Goal: Task Accomplishment & Management: Complete application form

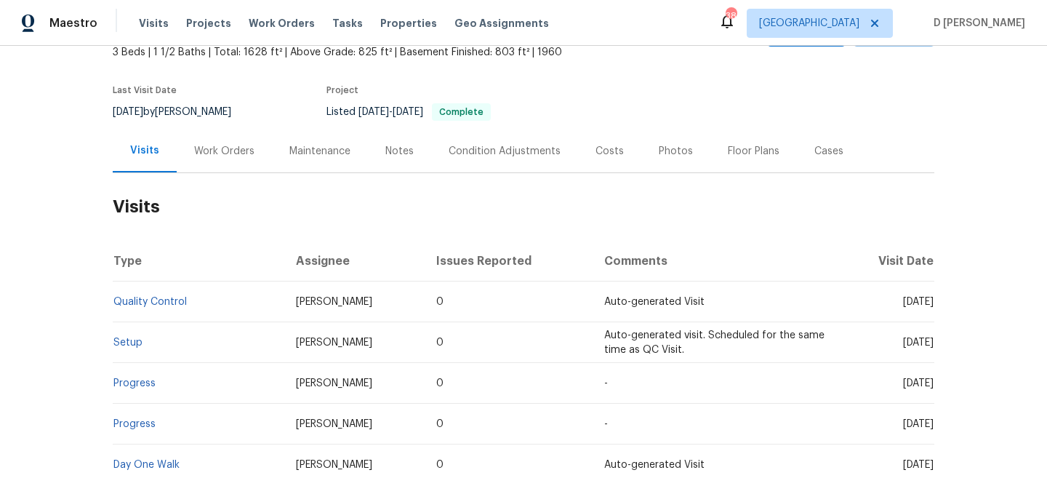
scroll to position [116, 0]
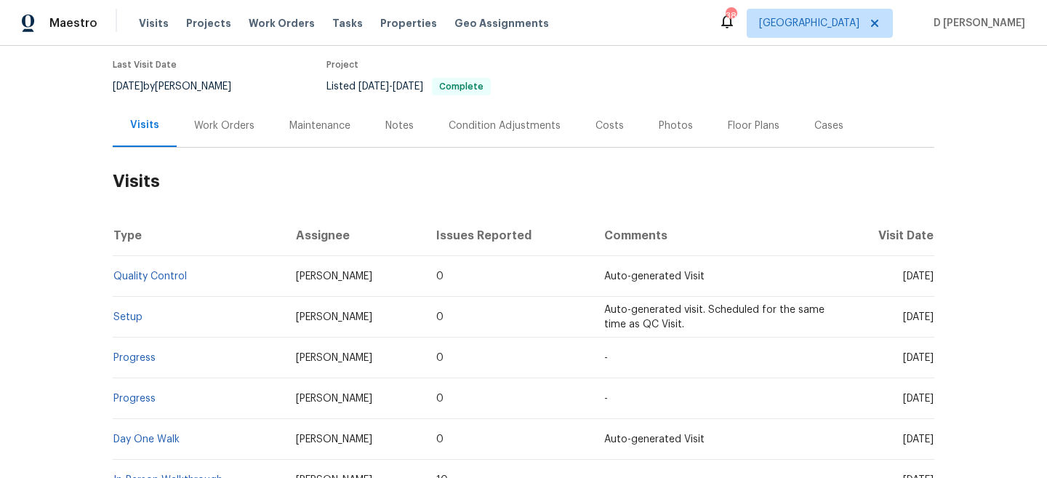
click at [228, 121] on div "Work Orders" at bounding box center [224, 126] width 60 height 15
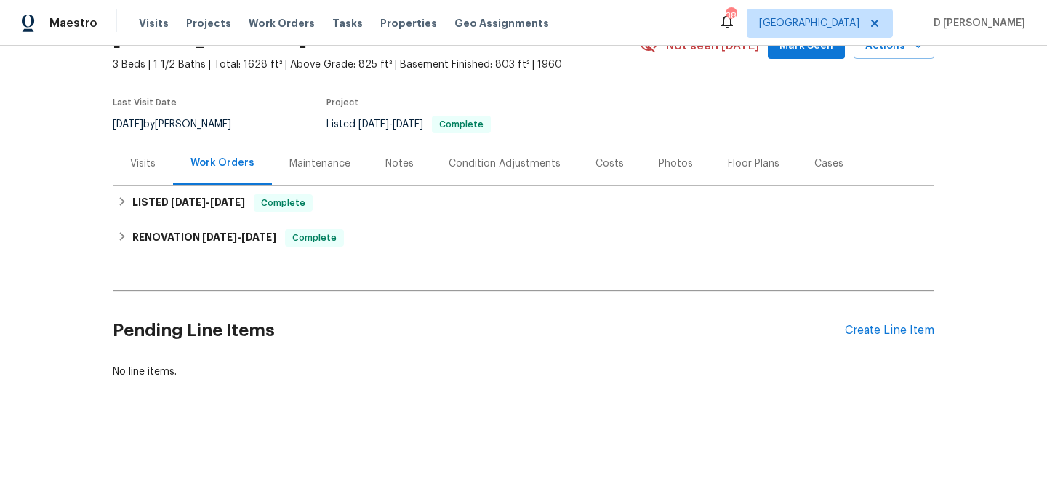
scroll to position [79, 0]
click at [139, 161] on div "Visits" at bounding box center [142, 163] width 25 height 15
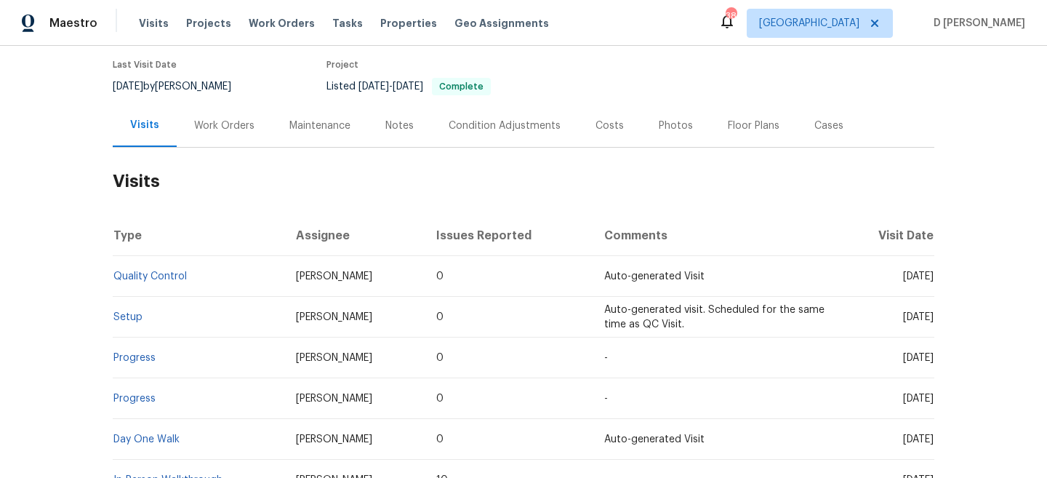
click at [816, 129] on div "Cases" at bounding box center [829, 126] width 29 height 15
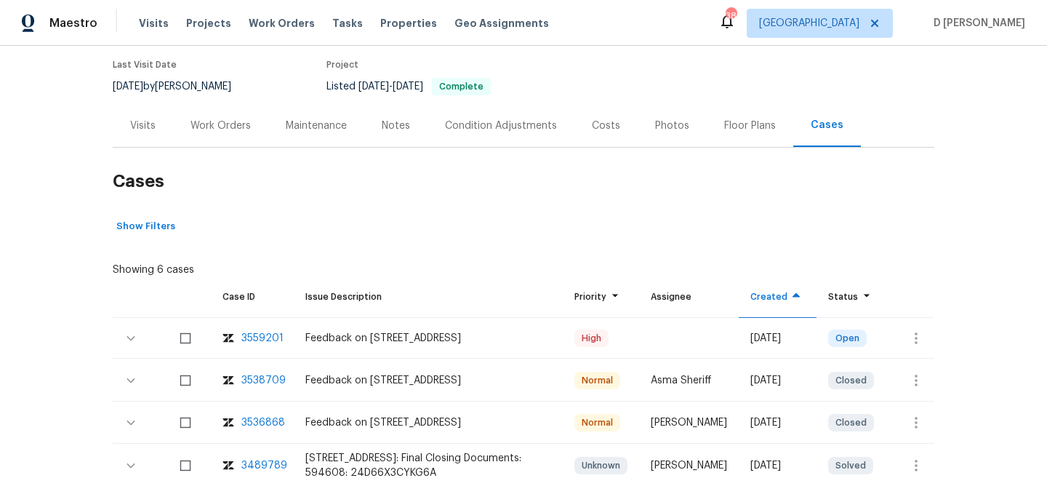
scroll to position [289, 0]
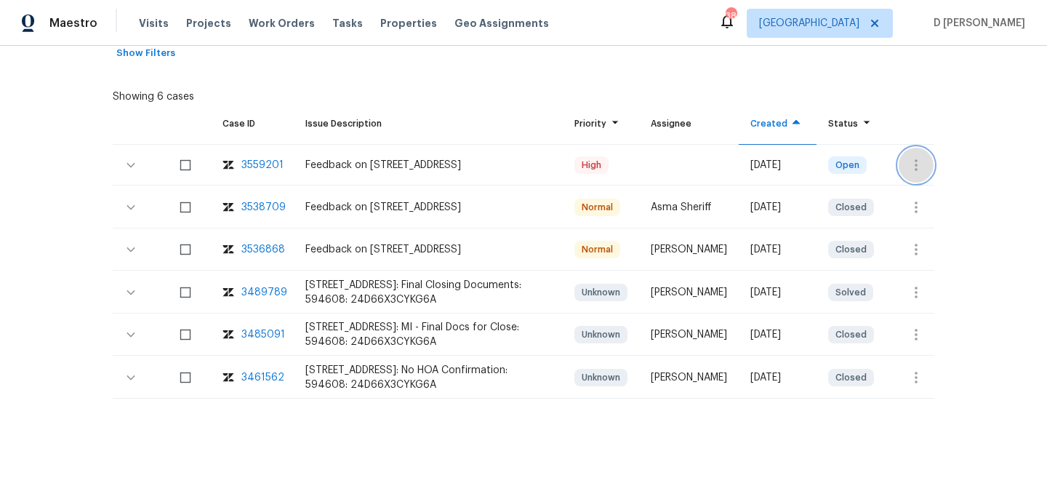
click at [917, 171] on icon "button" at bounding box center [916, 164] width 17 height 17
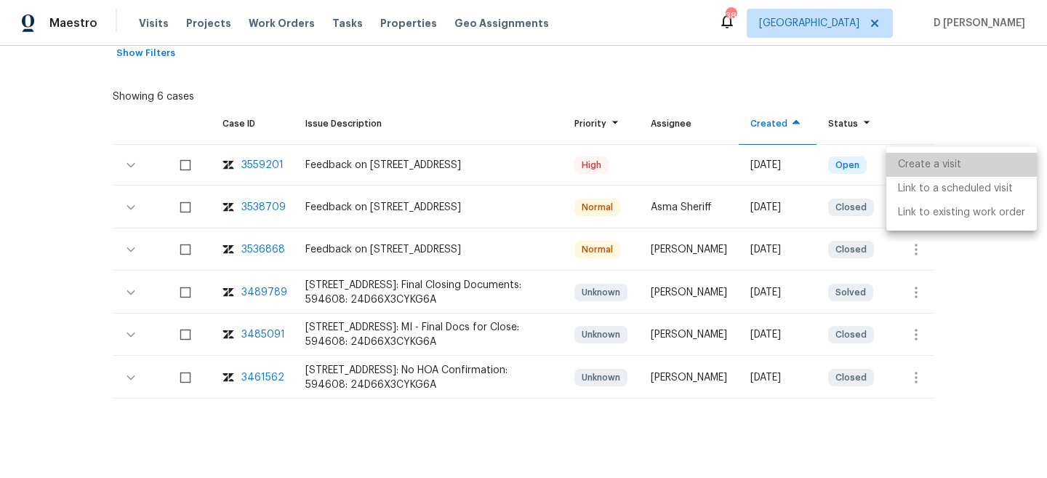
click at [935, 167] on li "Create a visit" at bounding box center [962, 165] width 151 height 24
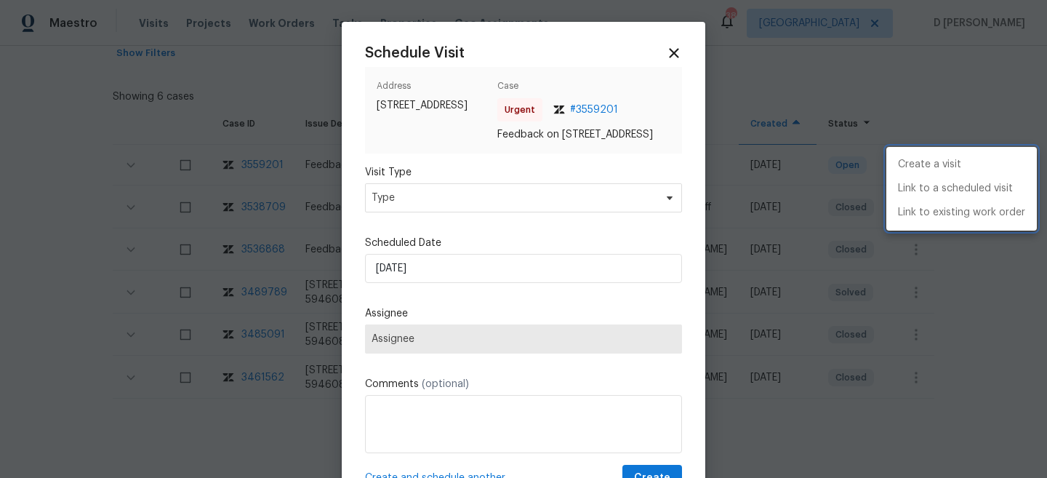
click at [511, 211] on div at bounding box center [523, 239] width 1047 height 478
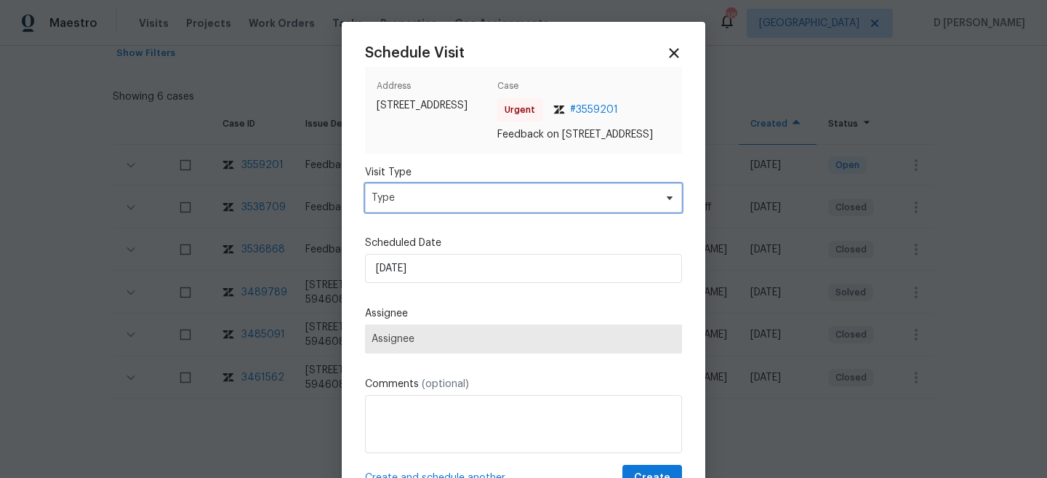
click at [481, 205] on span "Type" at bounding box center [513, 198] width 283 height 15
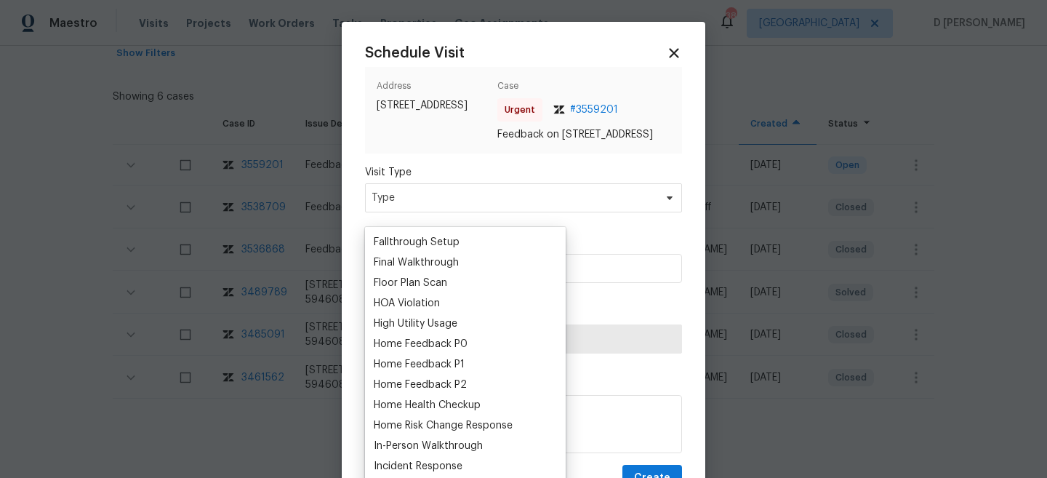
scroll to position [404, 0]
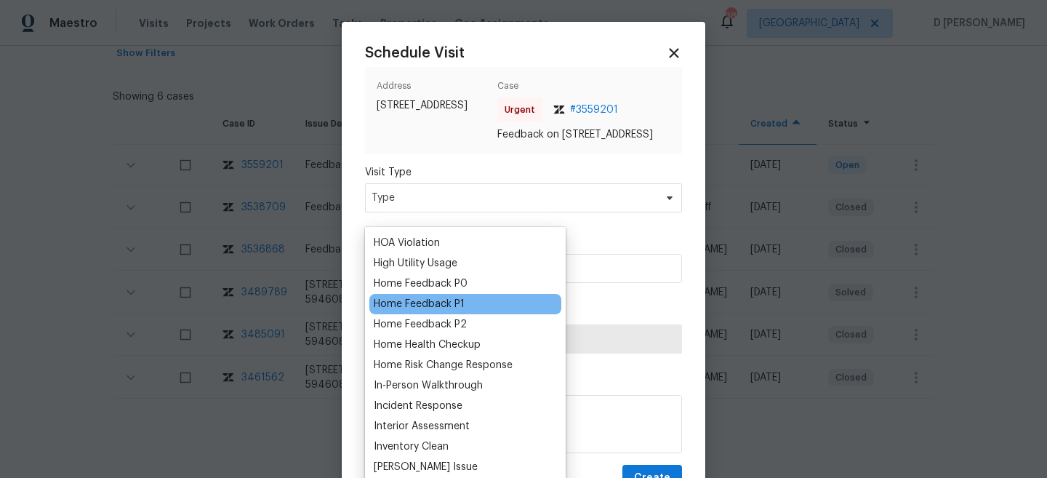
click at [432, 311] on div "Home Feedback P1" at bounding box center [419, 304] width 91 height 15
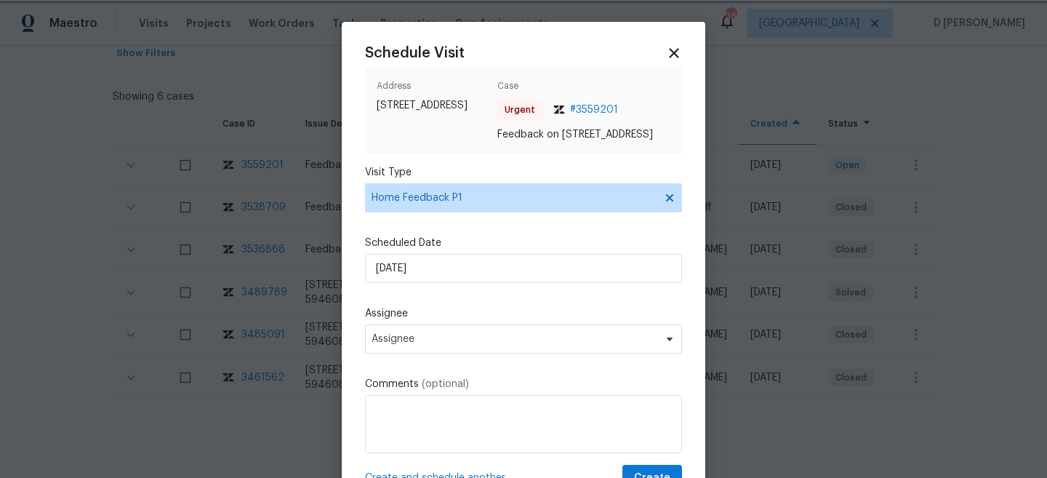
scroll to position [37, 0]
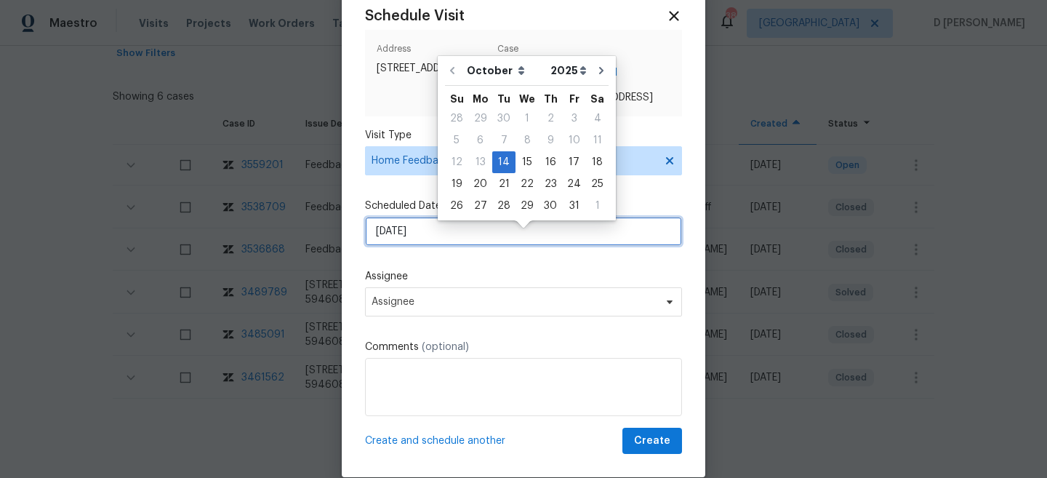
click at [442, 246] on input "[DATE]" at bounding box center [523, 231] width 317 height 29
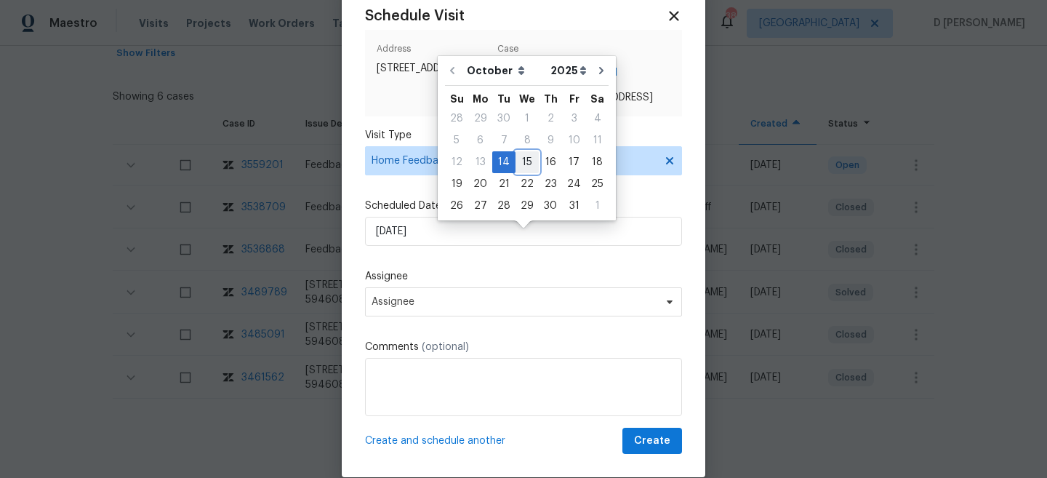
click at [525, 161] on div "15" at bounding box center [527, 162] width 23 height 20
type input "[DATE]"
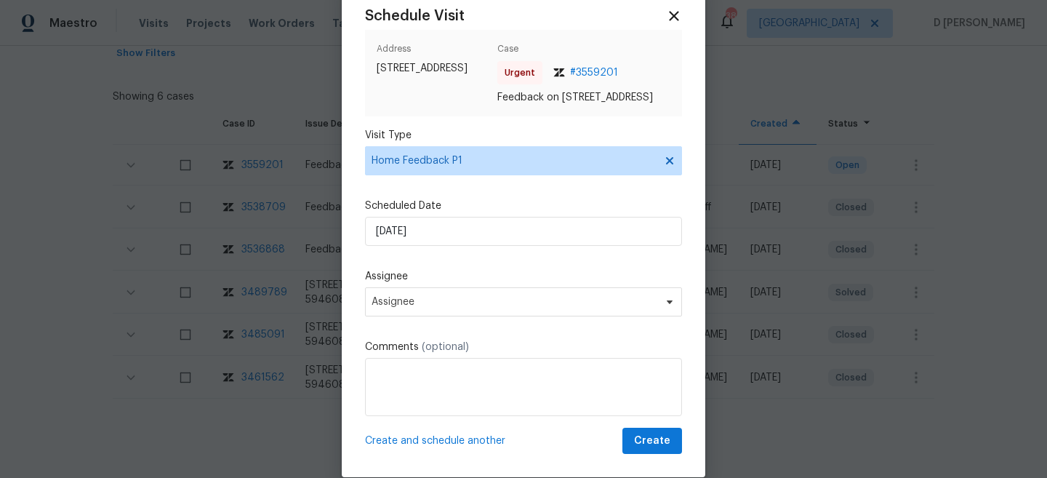
scroll to position [73, 0]
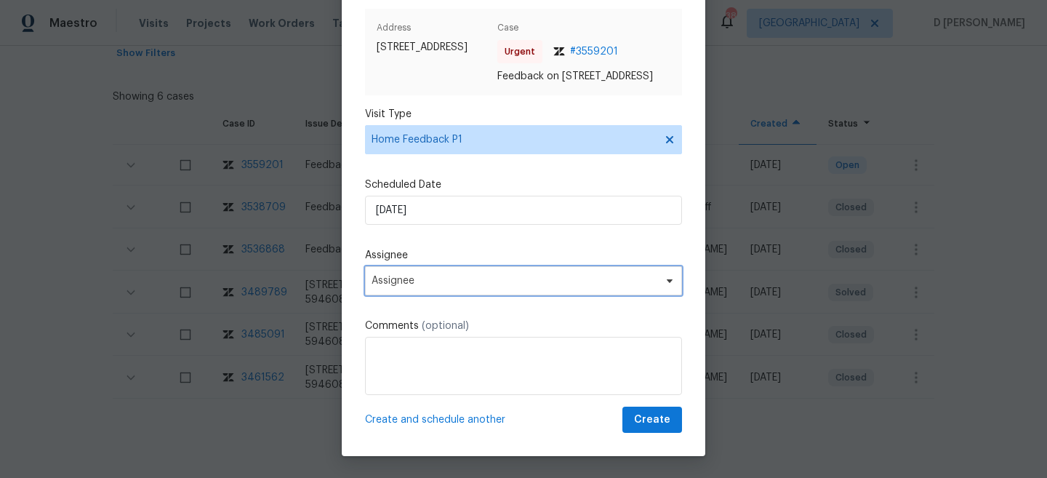
click at [478, 284] on span "Assignee" at bounding box center [514, 281] width 285 height 12
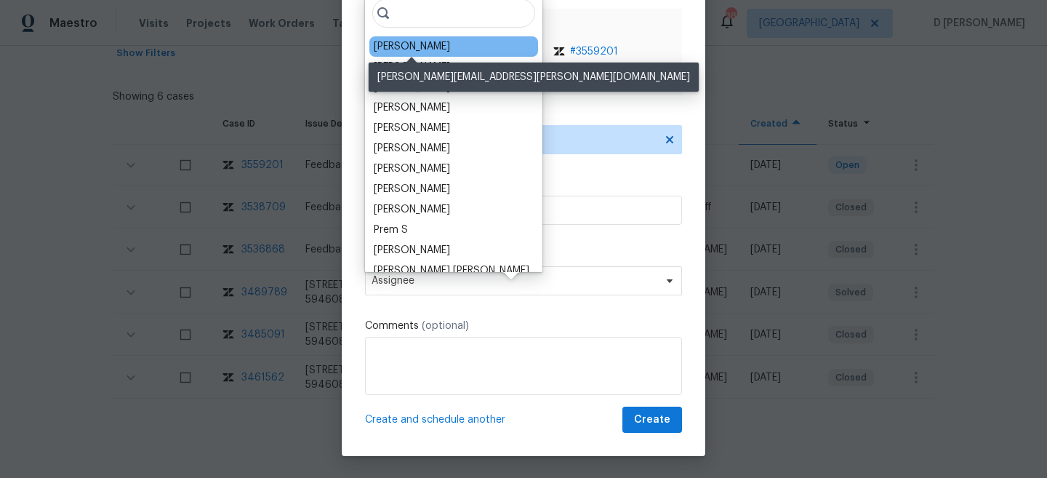
click at [415, 49] on div "[PERSON_NAME]" at bounding box center [412, 46] width 76 height 15
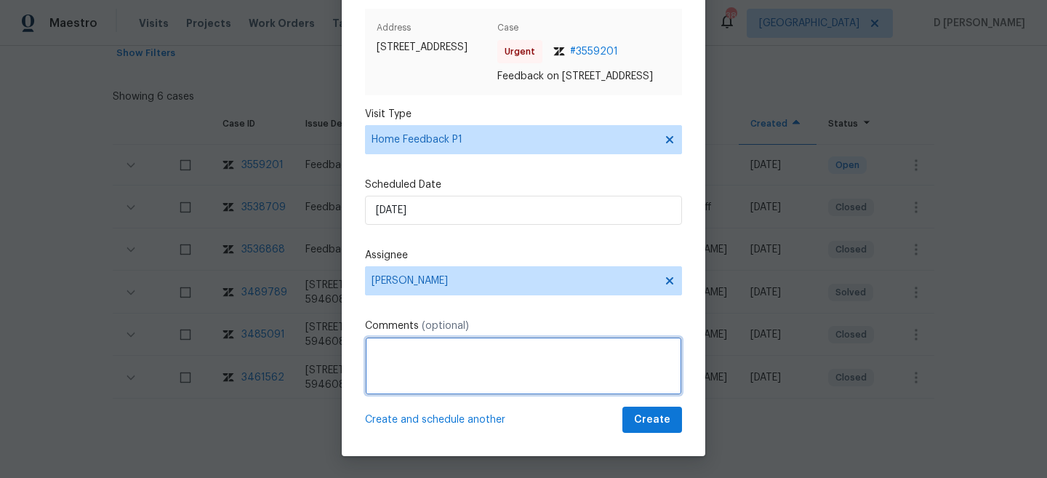
click at [423, 384] on textarea at bounding box center [523, 366] width 317 height 58
click at [401, 364] on textarea "Hello [PERSON_NAME], Received feedback from the customer stated that " "" at bounding box center [523, 366] width 317 height 58
paste textarea "Neighbor stated the back door of the property is wide opened"
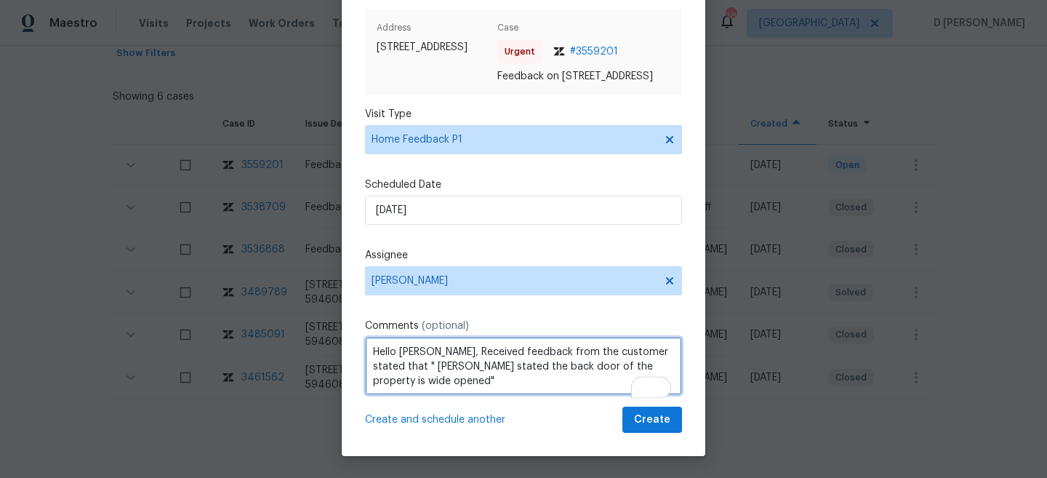
click at [460, 385] on textarea "Hello [PERSON_NAME], Received feedback from the customer stated that " [PERSON_…" at bounding box center [523, 366] width 317 height 58
click at [635, 379] on textarea "Hello [PERSON_NAME], Received feedback from the customer stating that "[PERSON_…" at bounding box center [523, 366] width 317 height 58
type textarea "Hello [PERSON_NAME], Received feedback from the customer stating that "[PERSON_…"
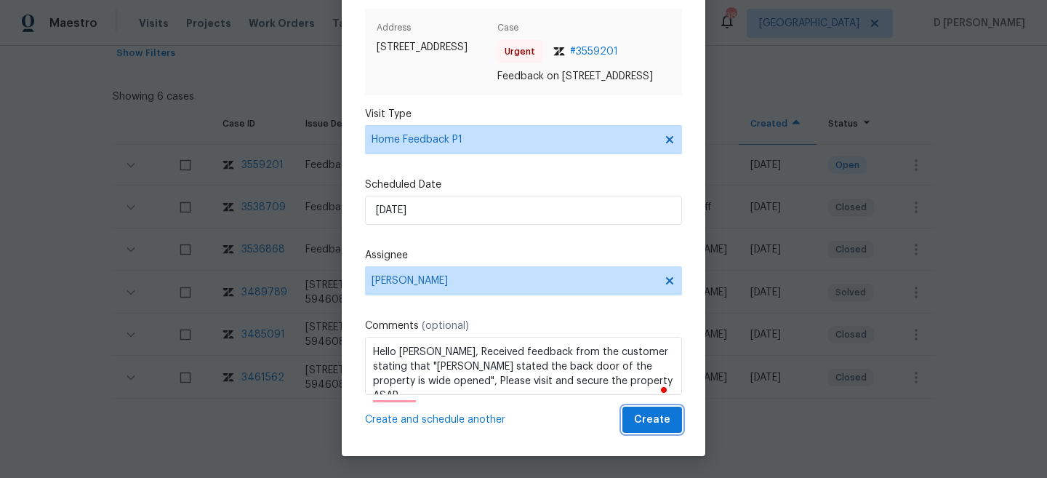
click at [660, 428] on span "Create" at bounding box center [652, 420] width 36 height 18
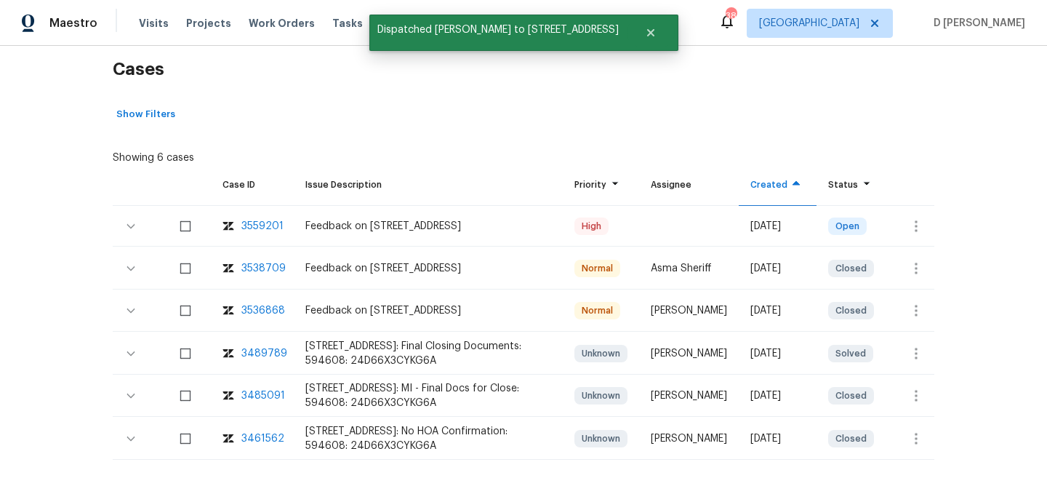
scroll to position [173, 0]
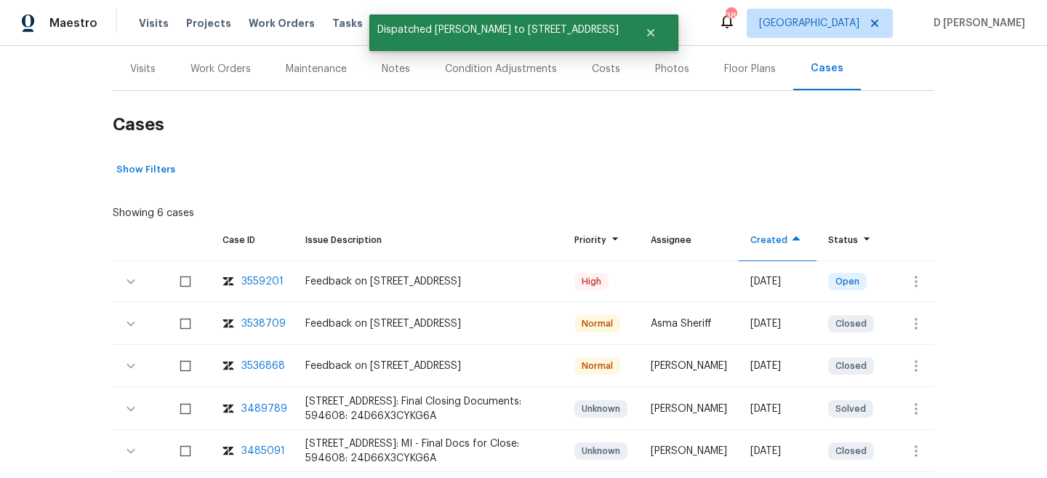
click at [137, 68] on div "Visits" at bounding box center [142, 69] width 25 height 15
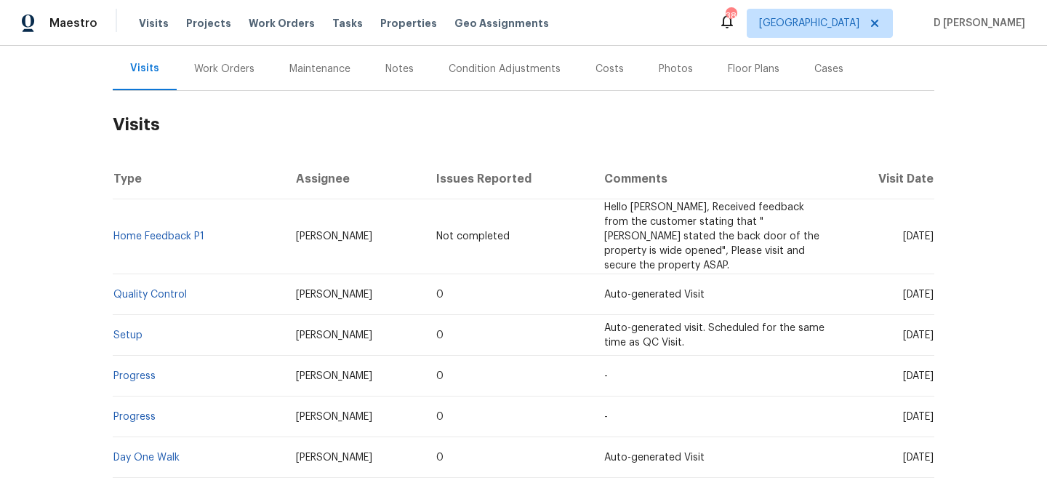
scroll to position [242, 0]
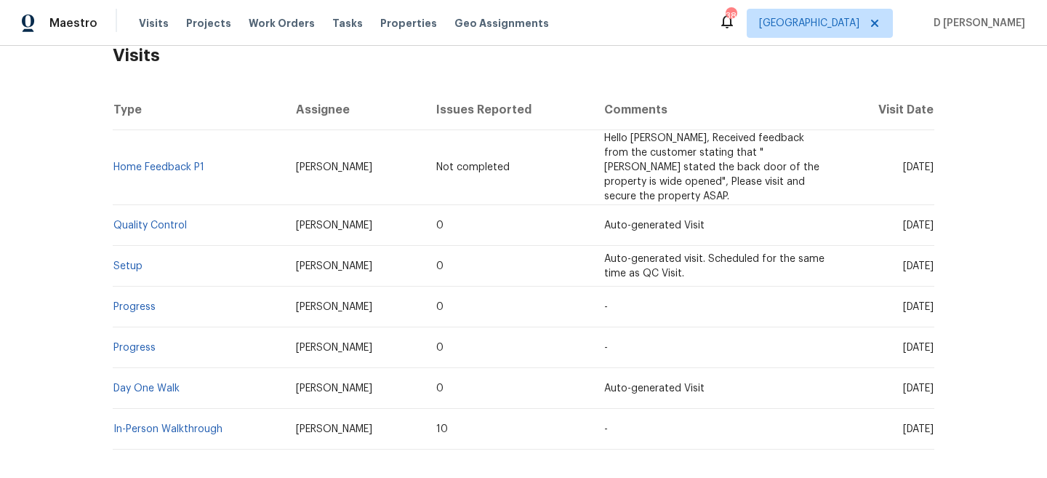
drag, startPoint x: 874, startPoint y: 207, endPoint x: 906, endPoint y: 207, distance: 32.0
click at [906, 220] on span "[DATE]" at bounding box center [918, 225] width 31 height 10
copy span "[DATE]"
drag, startPoint x: 212, startPoint y: 160, endPoint x: 117, endPoint y: 159, distance: 94.6
click at [117, 159] on td "Home Feedback P1" at bounding box center [199, 167] width 172 height 75
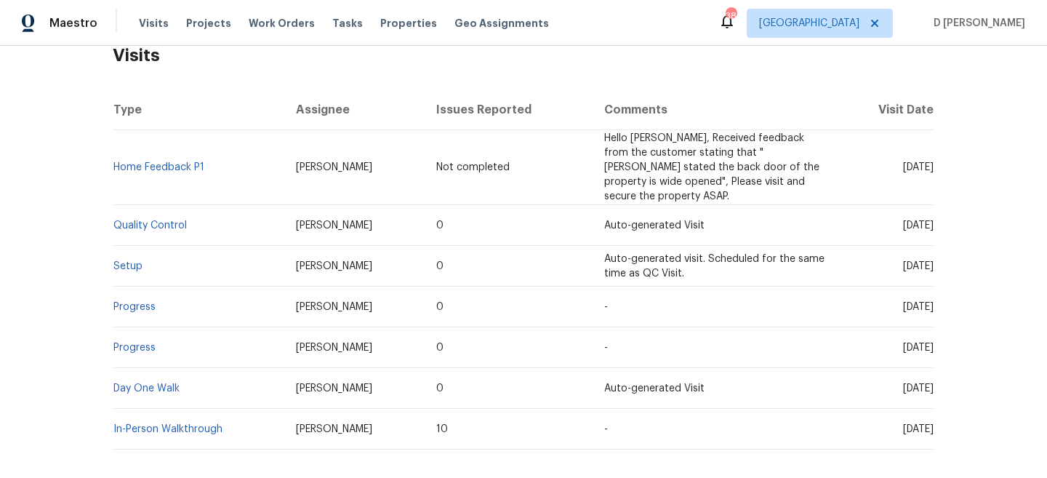
click at [138, 147] on td "Home Feedback P1" at bounding box center [199, 167] width 172 height 75
drag, startPoint x: 209, startPoint y: 161, endPoint x: 113, endPoint y: 158, distance: 95.3
click at [113, 158] on td "Home Feedback P1" at bounding box center [199, 167] width 172 height 75
copy link "Home Feedback P1"
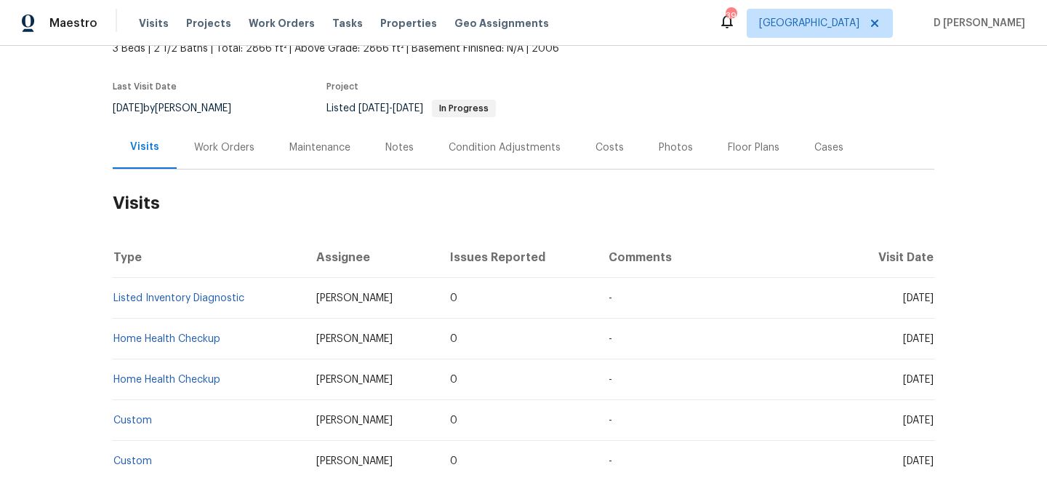
scroll to position [108, 0]
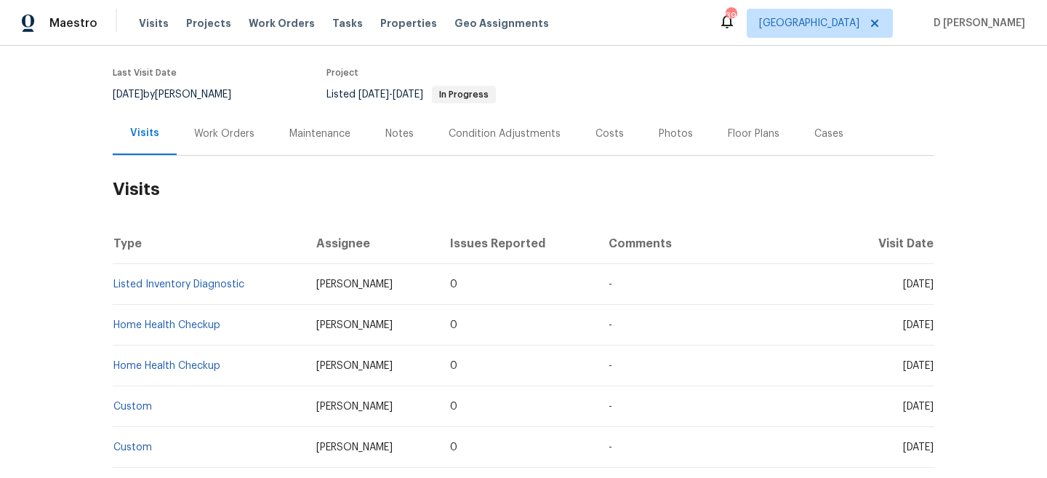
click at [217, 145] on div "Work Orders" at bounding box center [224, 133] width 95 height 43
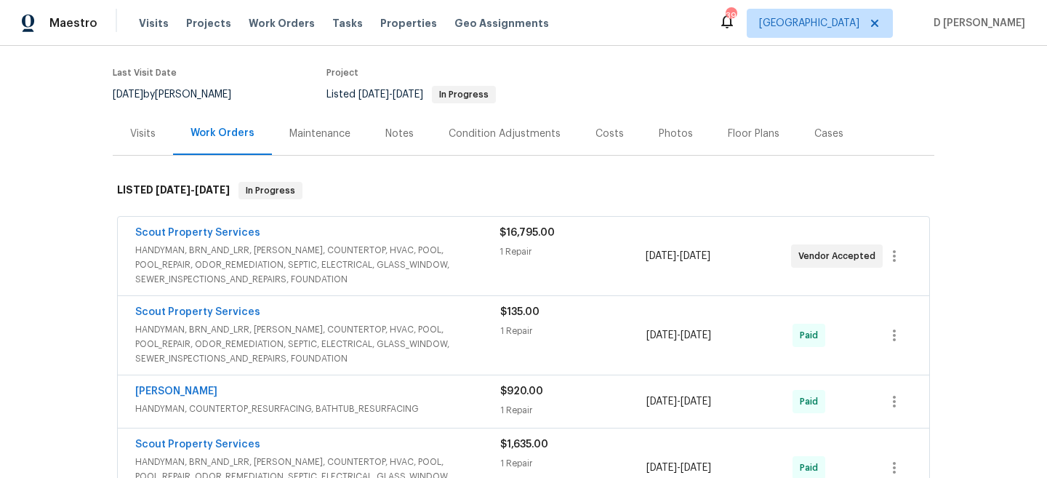
click at [303, 253] on span "HANDYMAN, BRN_AND_LRR, [PERSON_NAME], COUNTERTOP, HVAC, POOL, POOL_REPAIR, ODOR…" at bounding box center [317, 265] width 364 height 44
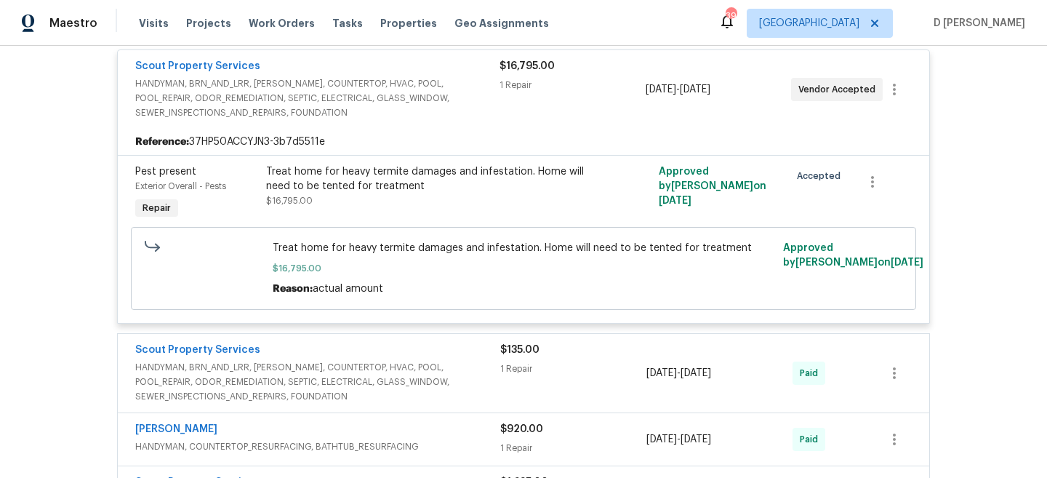
scroll to position [207, 0]
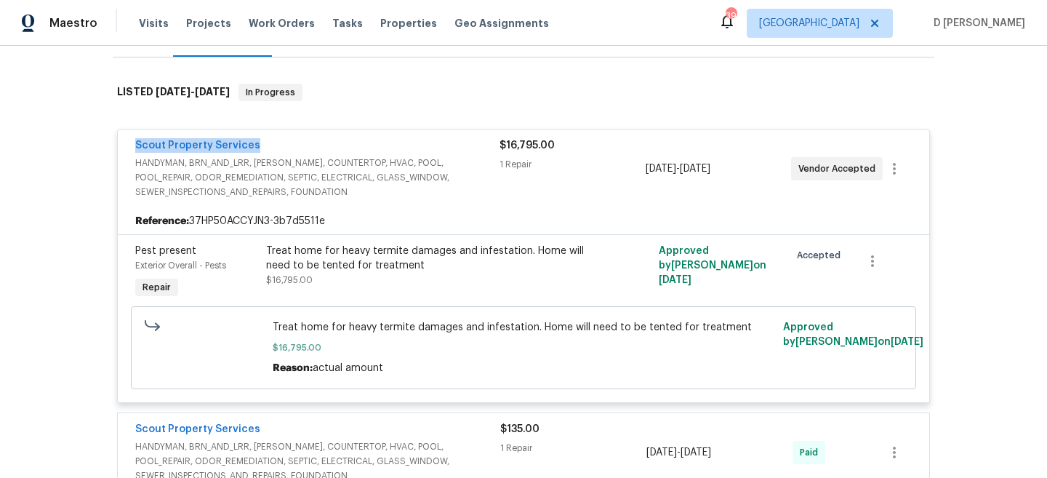
drag, startPoint x: 125, startPoint y: 145, endPoint x: 350, endPoint y: 145, distance: 224.7
click at [350, 145] on div "Scout Property Services HANDYMAN, BRN_AND_LRR, WELLS, COUNTERTOP, HVAC, POOL, P…" at bounding box center [524, 168] width 812 height 79
copy link "Scout Property Services"
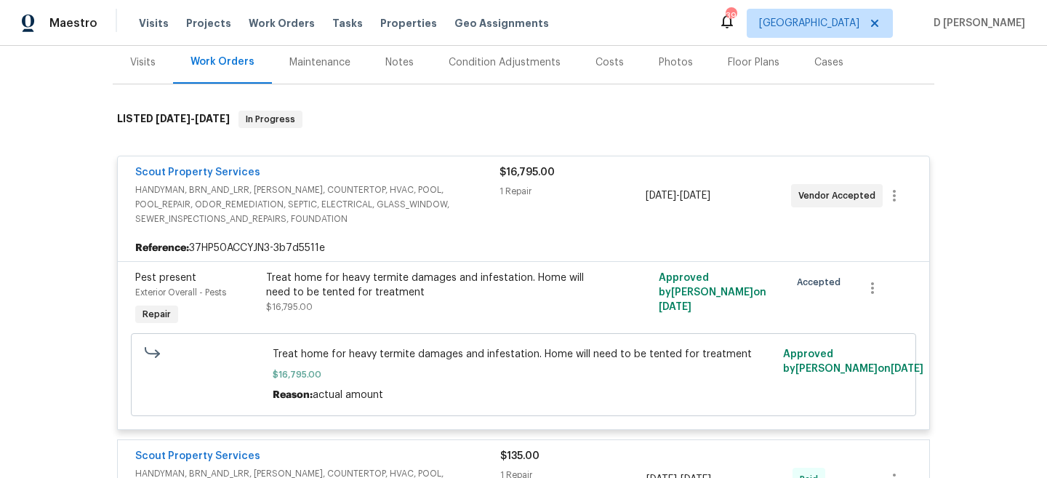
click at [145, 67] on div "Visits" at bounding box center [142, 62] width 25 height 15
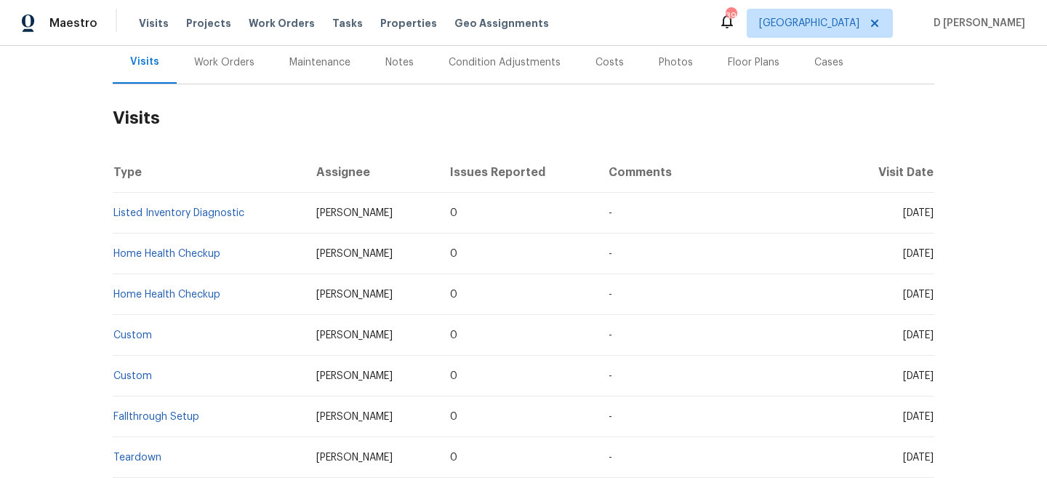
scroll to position [179, 0]
click at [200, 212] on link "Listed Inventory Diagnostic" at bounding box center [178, 214] width 131 height 10
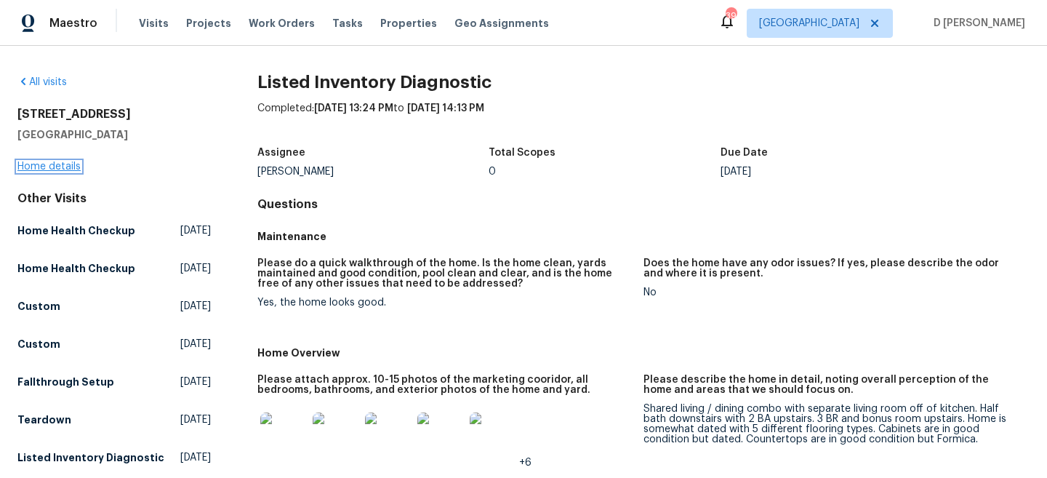
click at [48, 164] on link "Home details" at bounding box center [48, 166] width 63 height 10
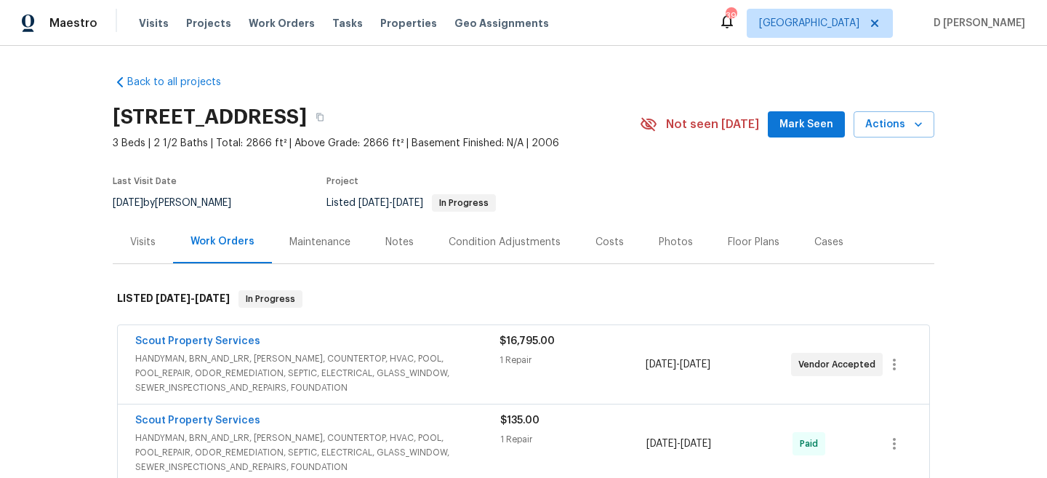
click at [589, 364] on div "1 Repair" at bounding box center [572, 360] width 145 height 15
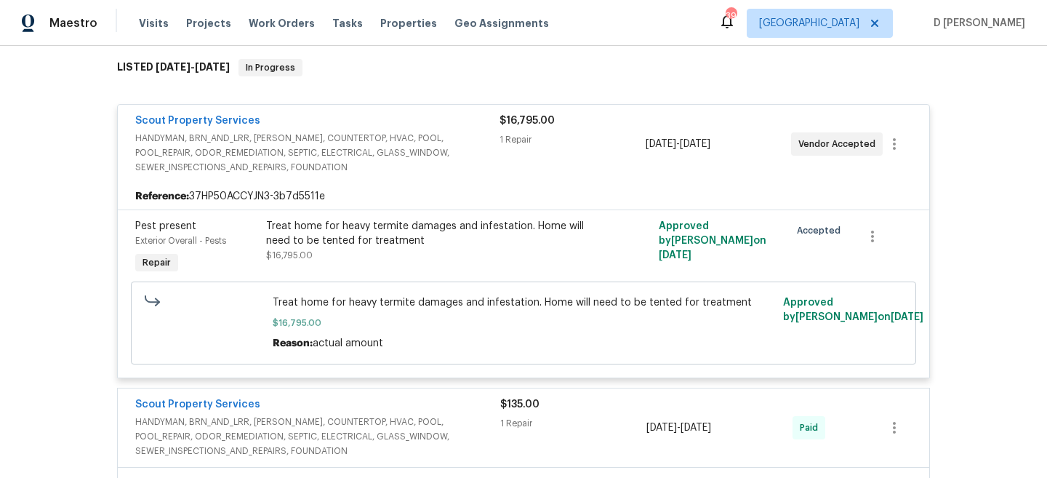
scroll to position [144, 0]
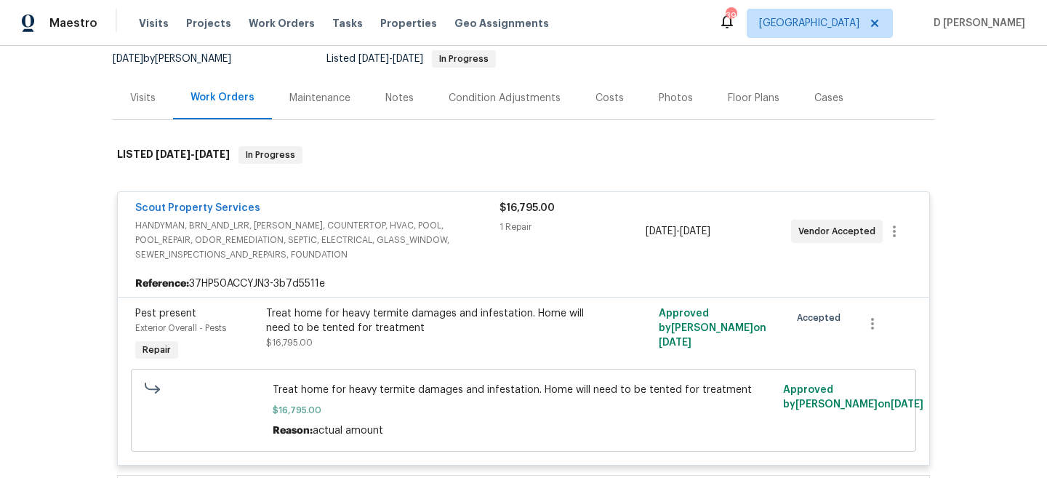
click at [146, 86] on div "Visits" at bounding box center [143, 97] width 60 height 43
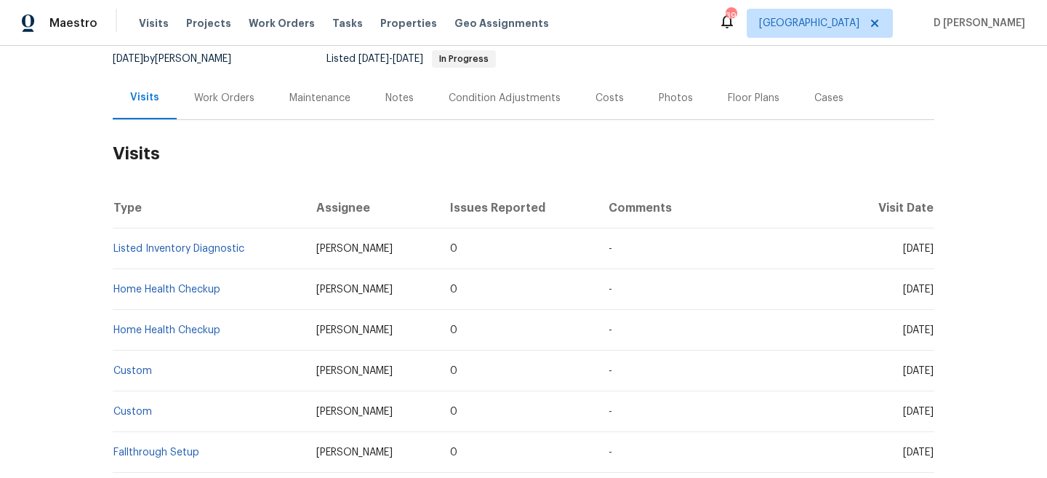
drag, startPoint x: 307, startPoint y: 249, endPoint x: 422, endPoint y: 249, distance: 114.9
click at [422, 249] on td "Melissa Mossbrooks" at bounding box center [372, 248] width 134 height 41
copy span "Melissa Mossbrooks"
drag, startPoint x: 873, startPoint y: 247, endPoint x: 908, endPoint y: 247, distance: 34.2
click at [908, 247] on span "[DATE]" at bounding box center [918, 249] width 31 height 10
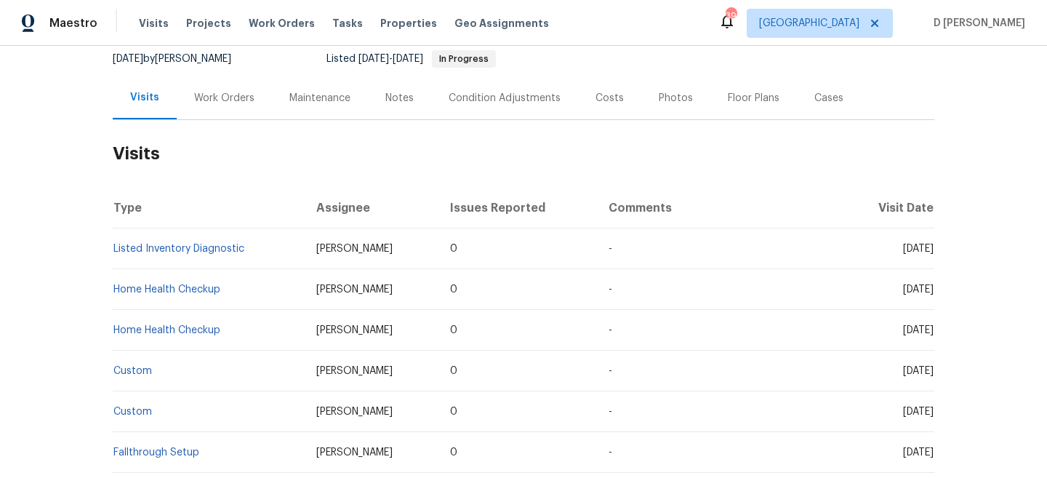
copy span "Oct 03"
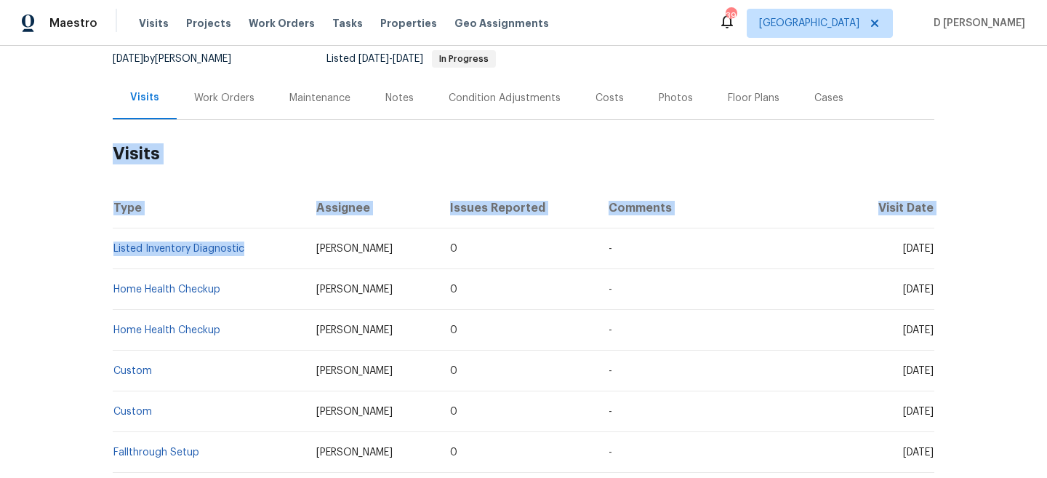
drag, startPoint x: 252, startPoint y: 248, endPoint x: 112, endPoint y: 242, distance: 139.8
click at [113, 242] on td "Listed Inventory Diagnostic" at bounding box center [209, 248] width 192 height 41
click at [251, 232] on td "Listed Inventory Diagnostic" at bounding box center [209, 248] width 192 height 41
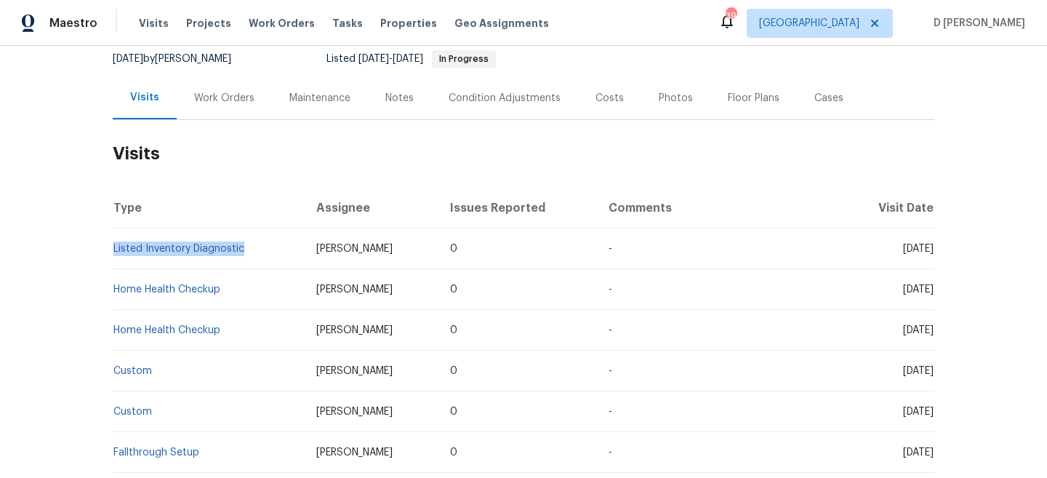
drag, startPoint x: 252, startPoint y: 249, endPoint x: 113, endPoint y: 247, distance: 138.9
click at [113, 247] on td "Listed Inventory Diagnostic" at bounding box center [209, 248] width 192 height 41
copy link "Listed Inventory Diagnostic"
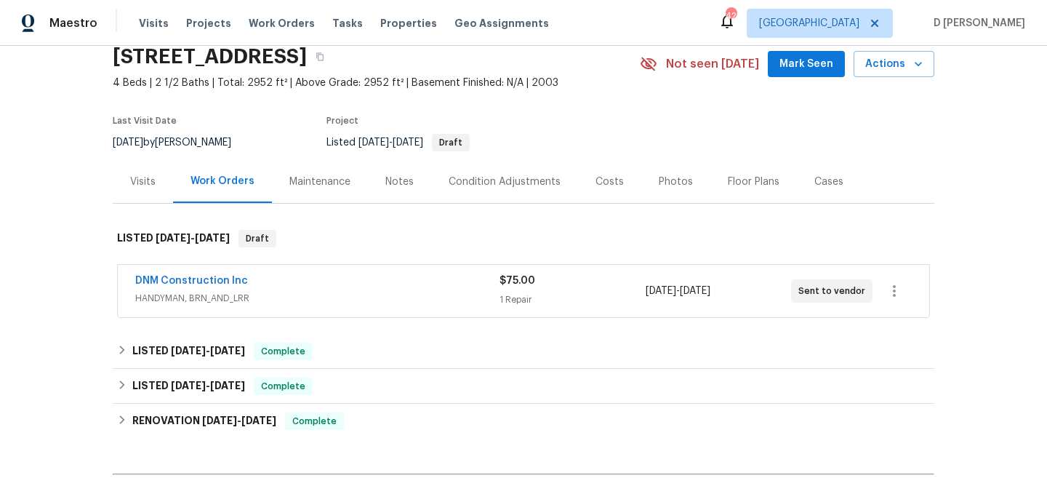
scroll to position [76, 0]
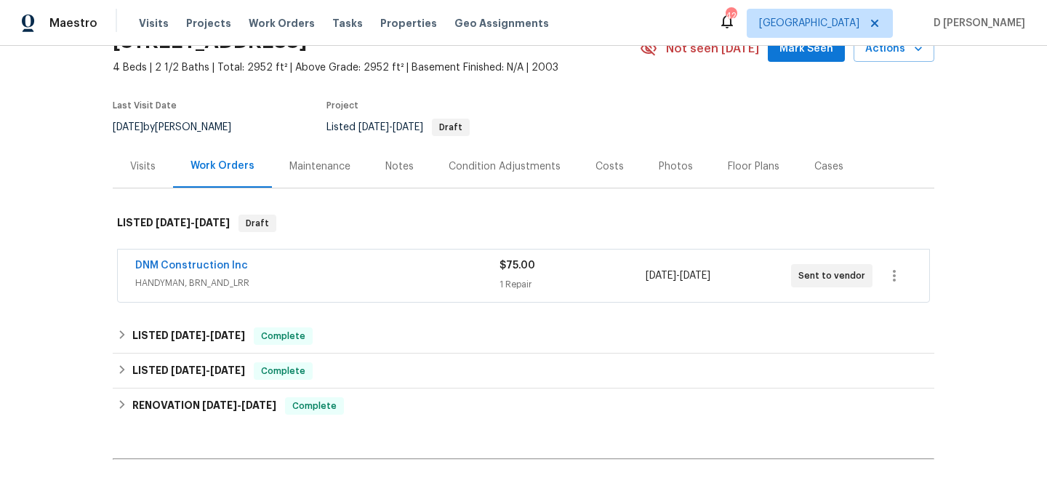
click at [281, 279] on span "HANDYMAN, BRN_AND_LRR" at bounding box center [317, 283] width 364 height 15
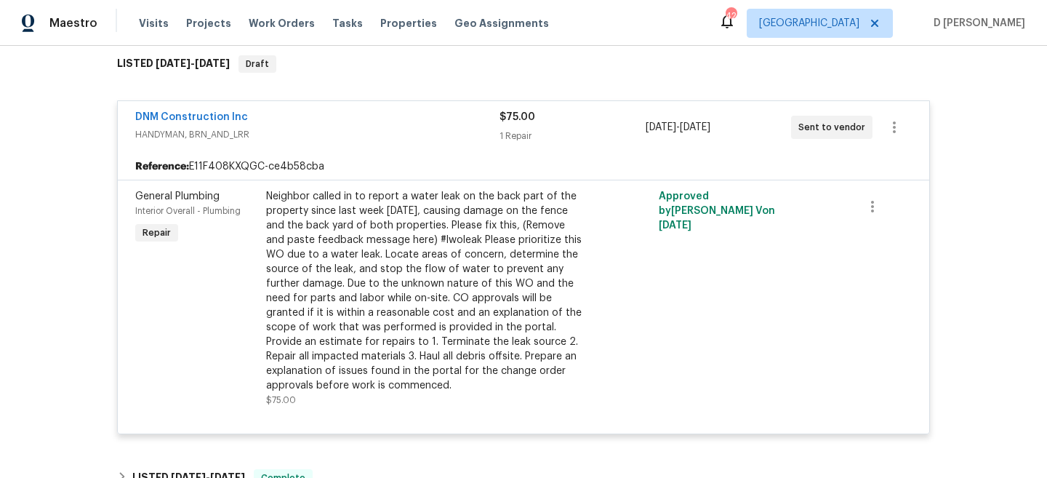
scroll to position [223, 0]
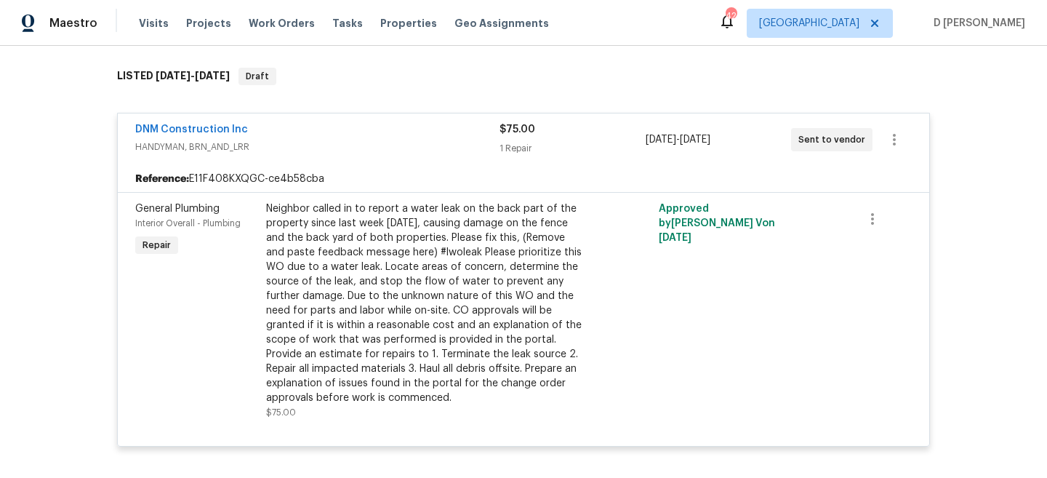
click at [177, 150] on span "HANDYMAN, BRN_AND_LRR" at bounding box center [317, 147] width 364 height 15
